Goal: Information Seeking & Learning: Learn about a topic

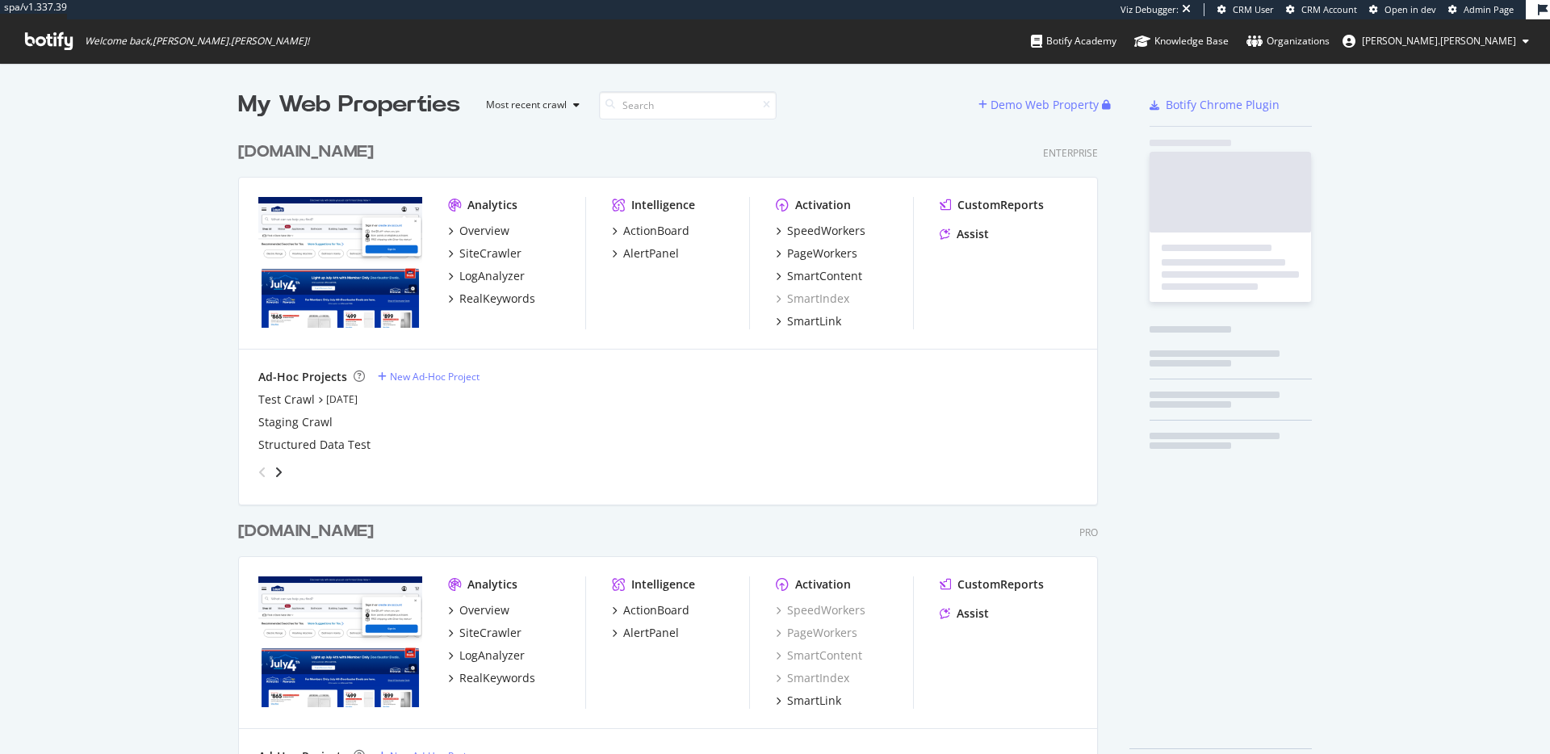
scroll to position [662, 872]
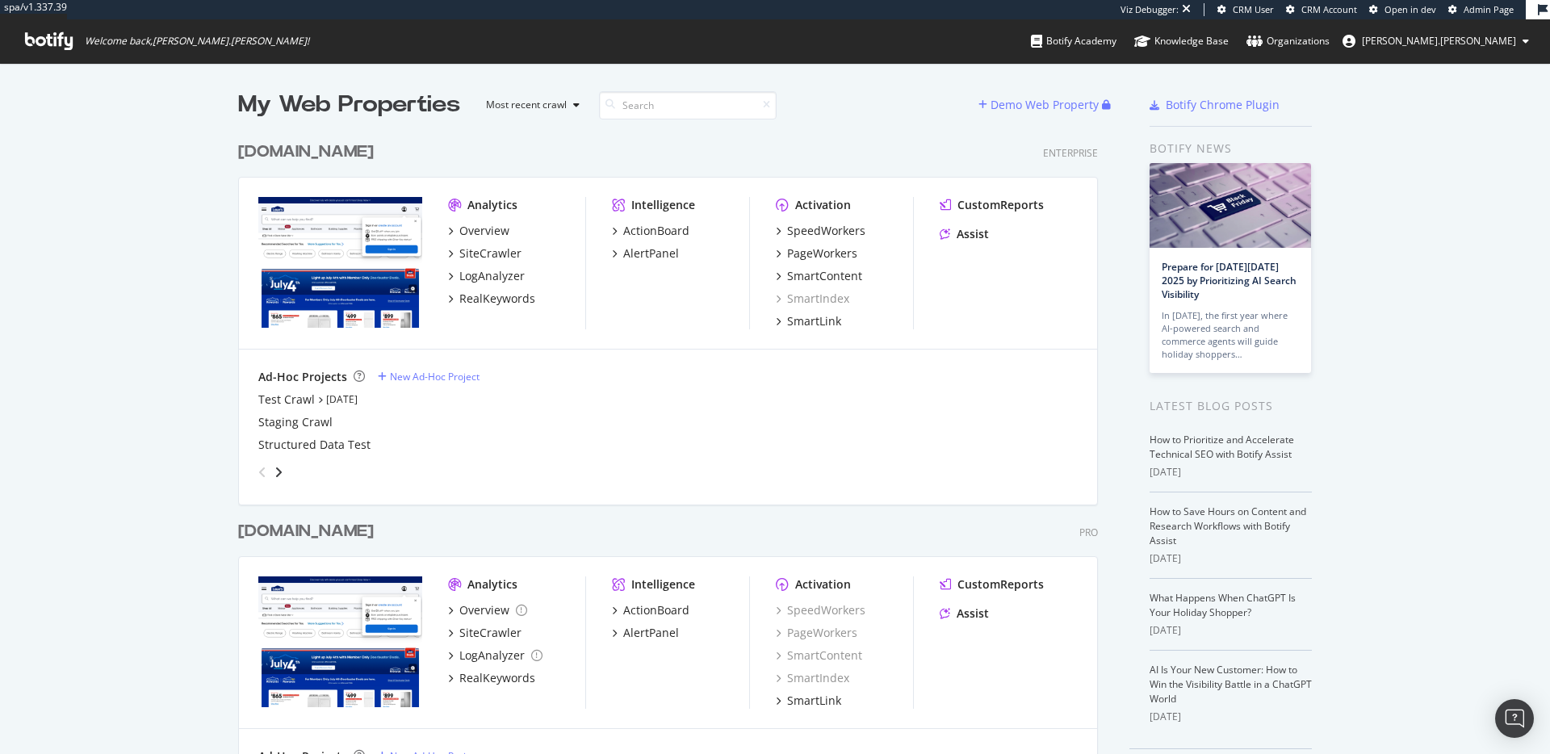
click at [715, 399] on div "Test Crawl [DATE]" at bounding box center [667, 399] width 819 height 16
click at [487, 281] on div "LogAnalyzer" at bounding box center [491, 276] width 65 height 16
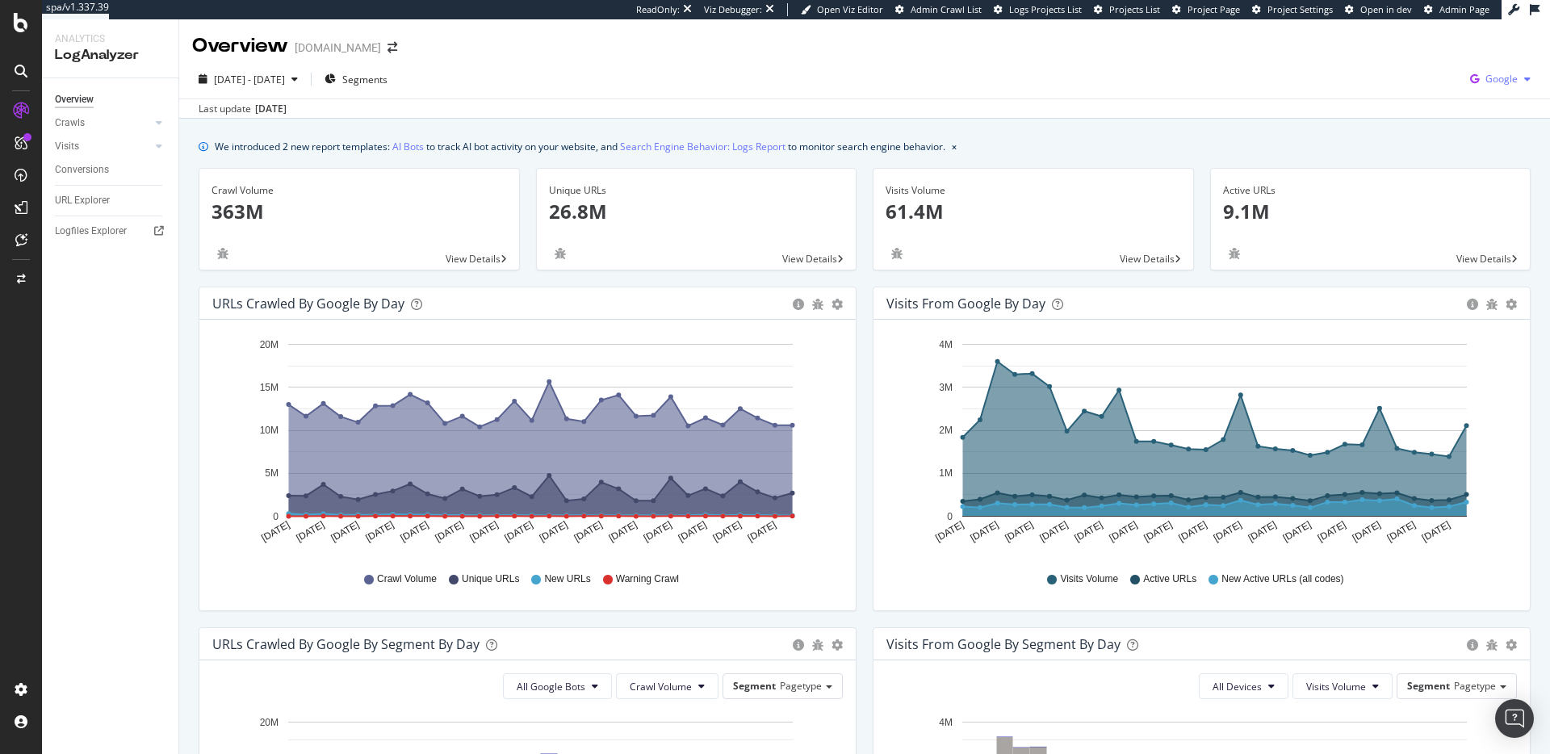
click at [1506, 74] on span "Google" at bounding box center [1501, 79] width 32 height 14
click at [1409, 93] on span "OpenAI" at bounding box center [1421, 94] width 60 height 15
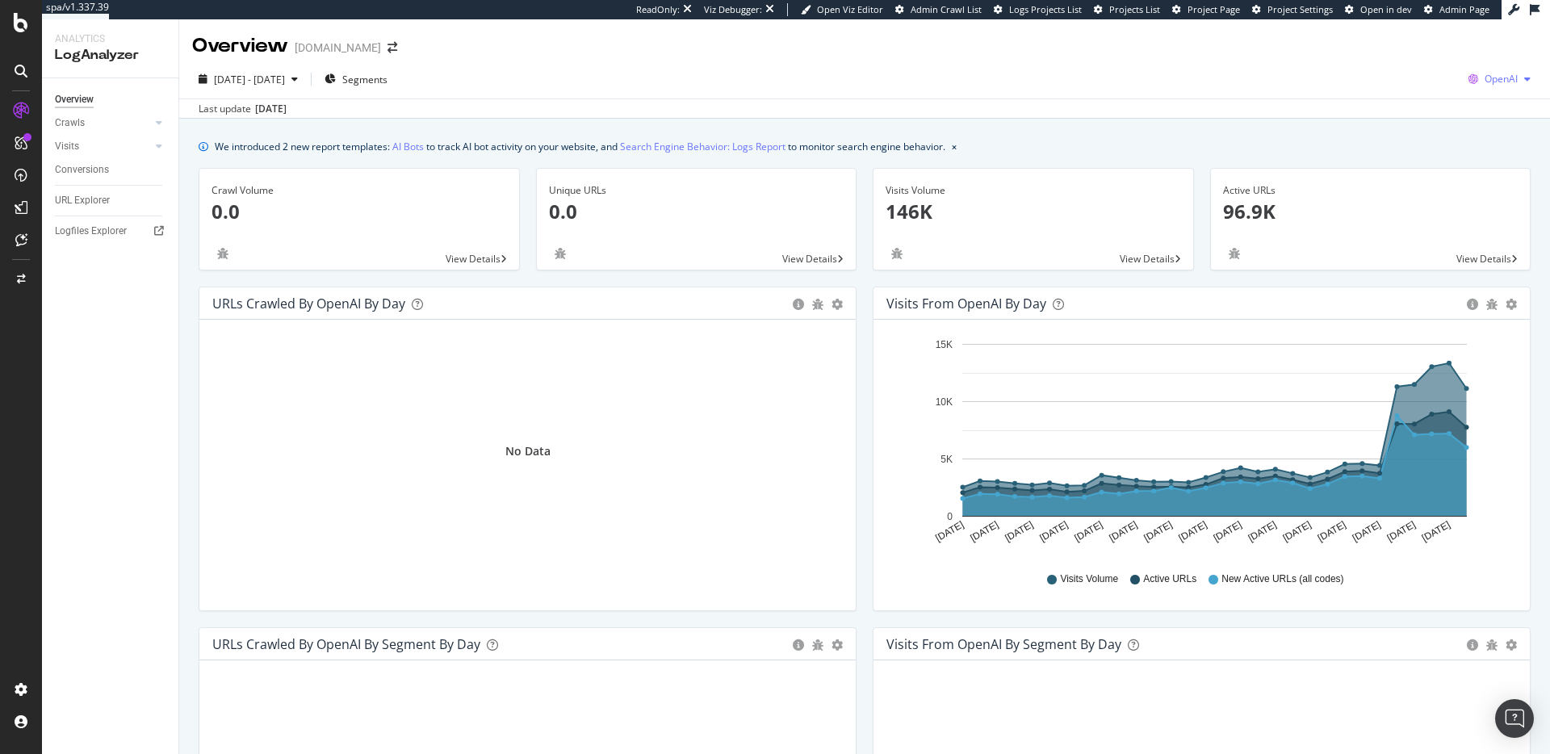
click at [1519, 81] on div "button" at bounding box center [1526, 79] width 19 height 10
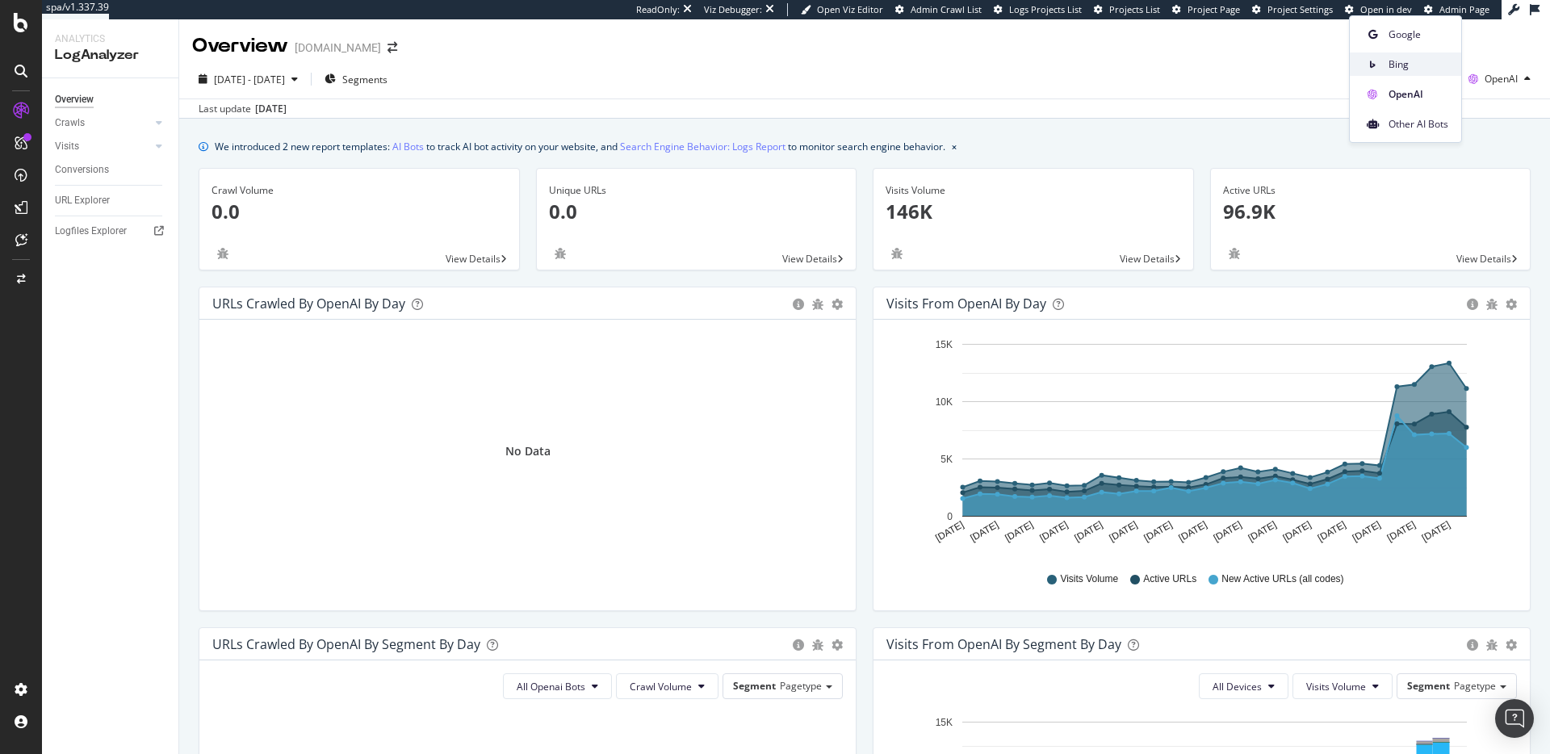
click at [1403, 68] on span "Bing" at bounding box center [1418, 64] width 60 height 15
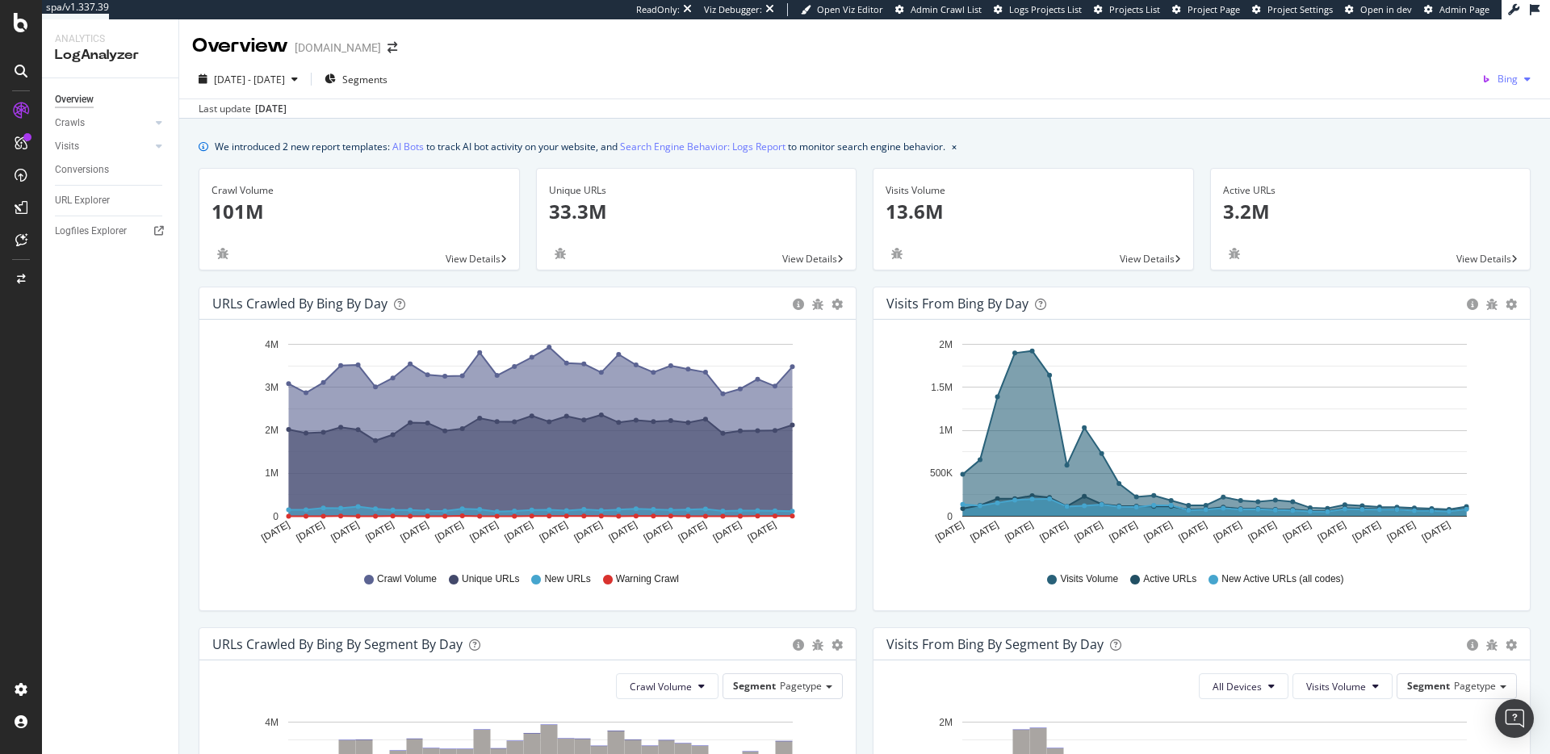
click at [1517, 74] on div "button" at bounding box center [1526, 79] width 19 height 10
click at [1402, 34] on span "Google" at bounding box center [1432, 34] width 60 height 15
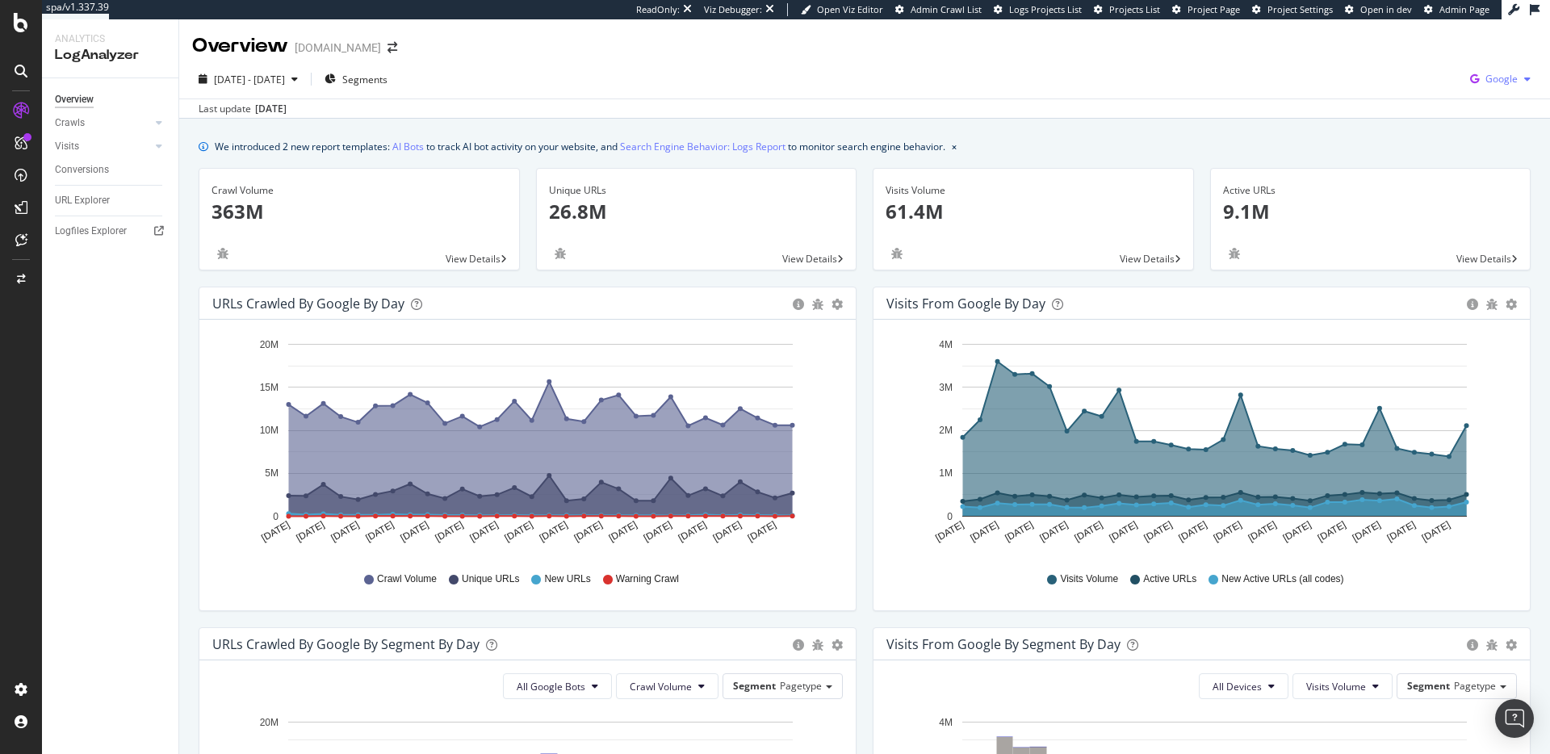
click at [1507, 82] on span "Google" at bounding box center [1501, 79] width 32 height 14
click at [1494, 138] on div "We introduced 2 new report templates: AI Bots to track AI bot activity on your …" at bounding box center [865, 146] width 1332 height 17
